Goal: Book appointment/travel/reservation

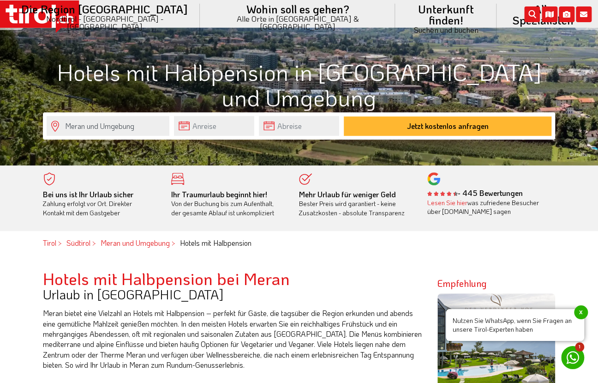
scroll to position [49, 0]
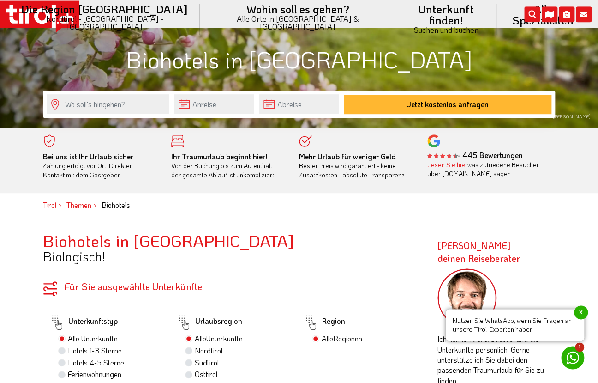
scroll to position [198, 0]
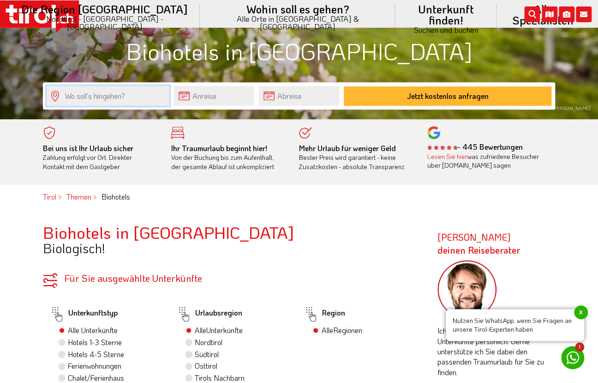
click at [141, 90] on input "text" at bounding box center [108, 96] width 123 height 20
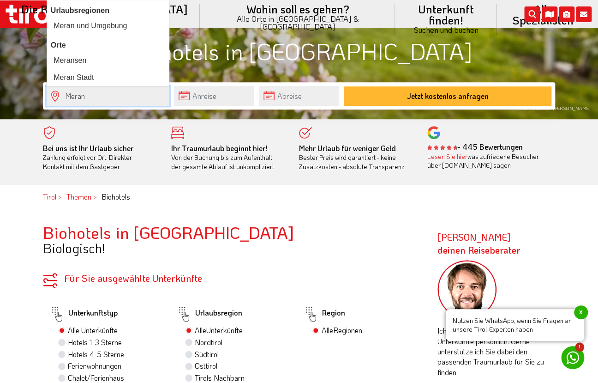
type input "Meran"
click at [232, 97] on input "text" at bounding box center [214, 96] width 80 height 20
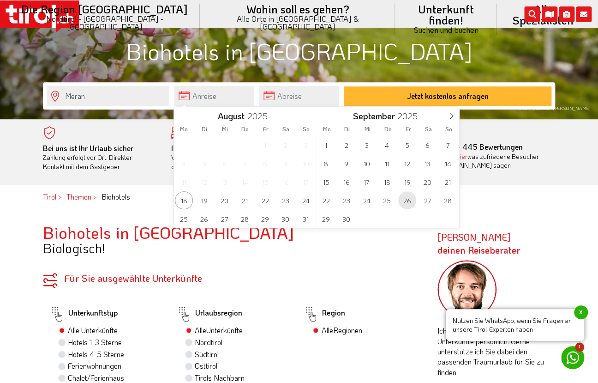
click at [409, 202] on span "26" at bounding box center [407, 200] width 18 height 18
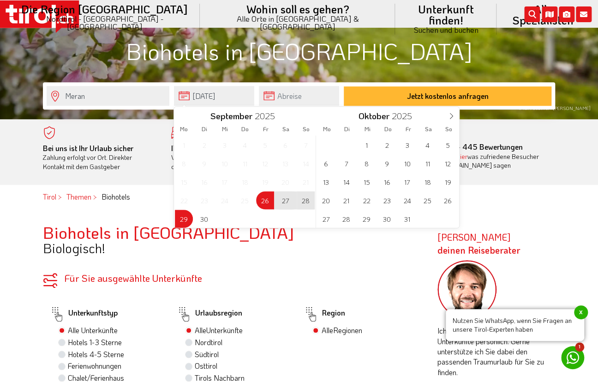
click at [185, 222] on span "29" at bounding box center [184, 219] width 18 height 18
type input "[DATE]"
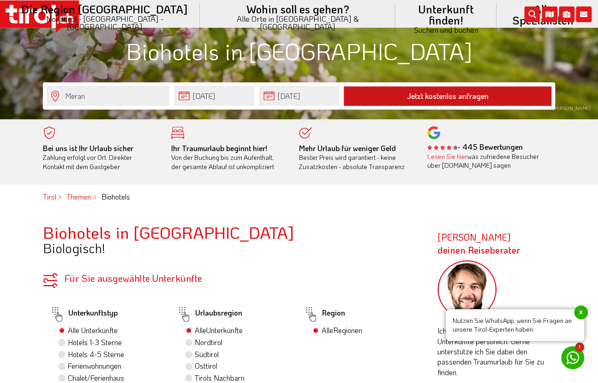
click at [405, 96] on button "Jetzt kostenlos anfragen" at bounding box center [448, 95] width 208 height 19
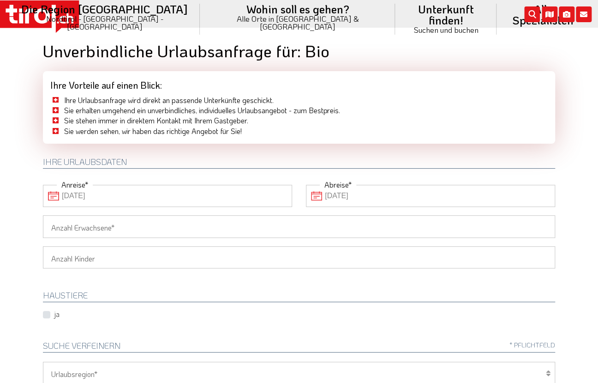
click at [40, 13] on icon at bounding box center [41, 16] width 7 height 9
